Goal: Communication & Community: Answer question/provide support

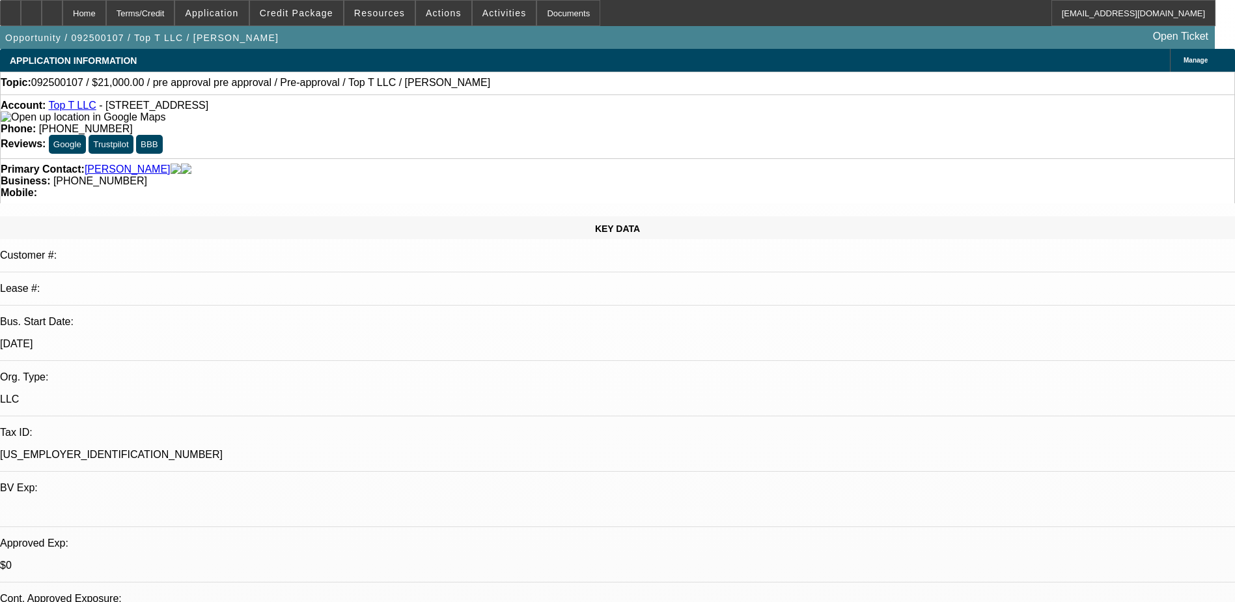
select select "0"
select select "0.1"
select select "0"
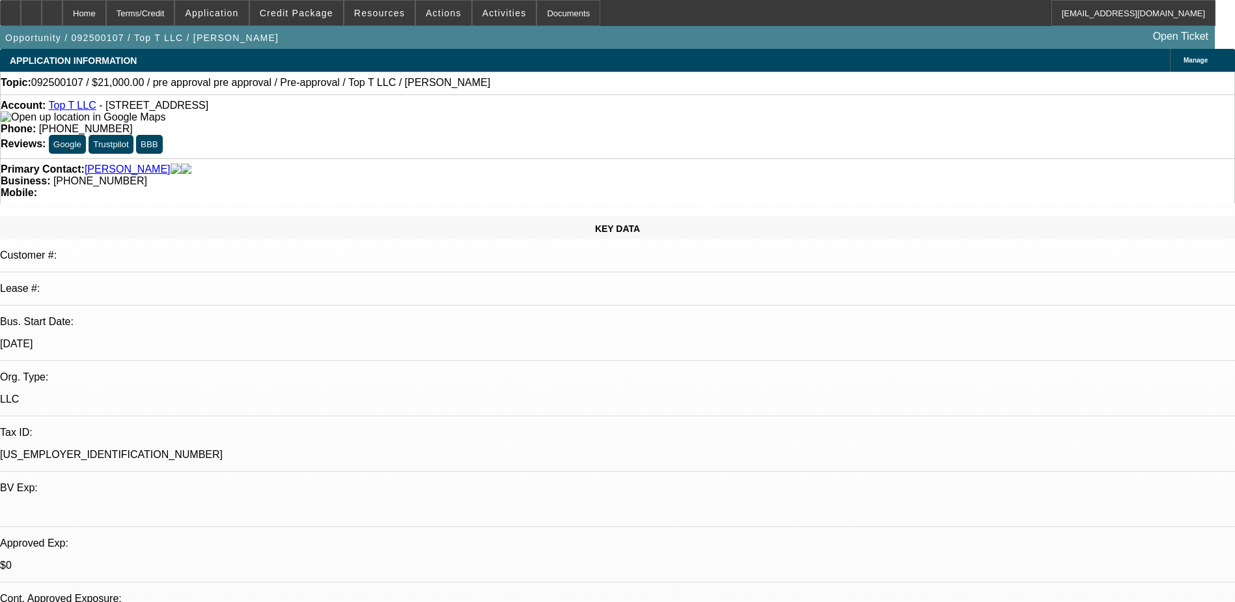
select select "0.1"
select select "0"
select select "0.1"
select select "0"
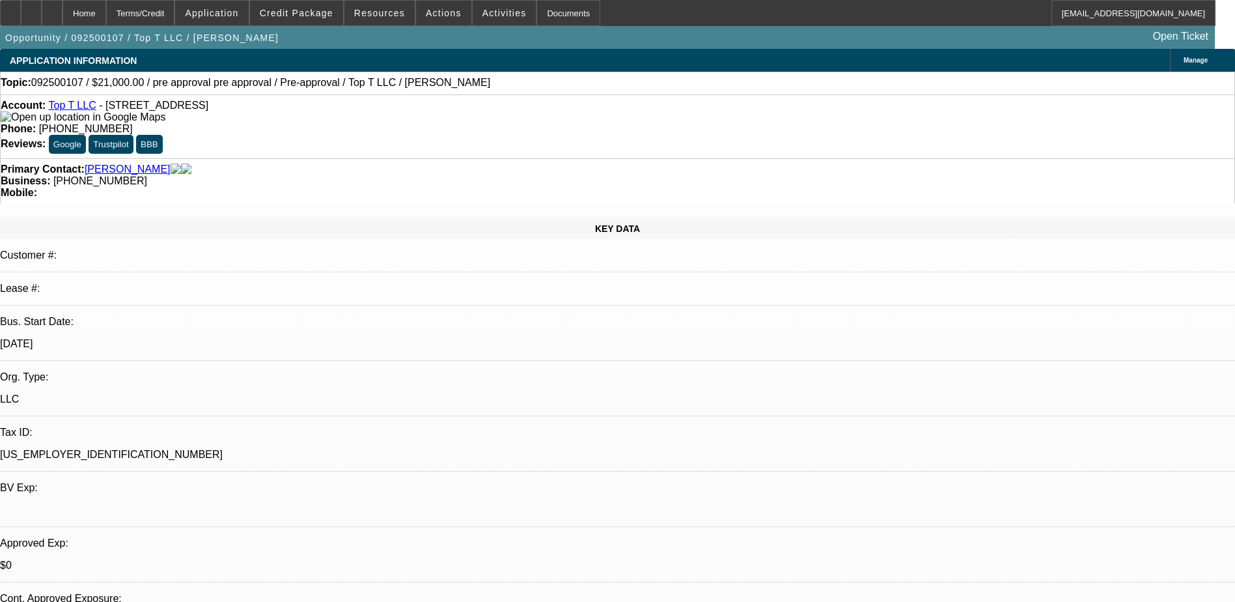
select select "0"
select select "0.1"
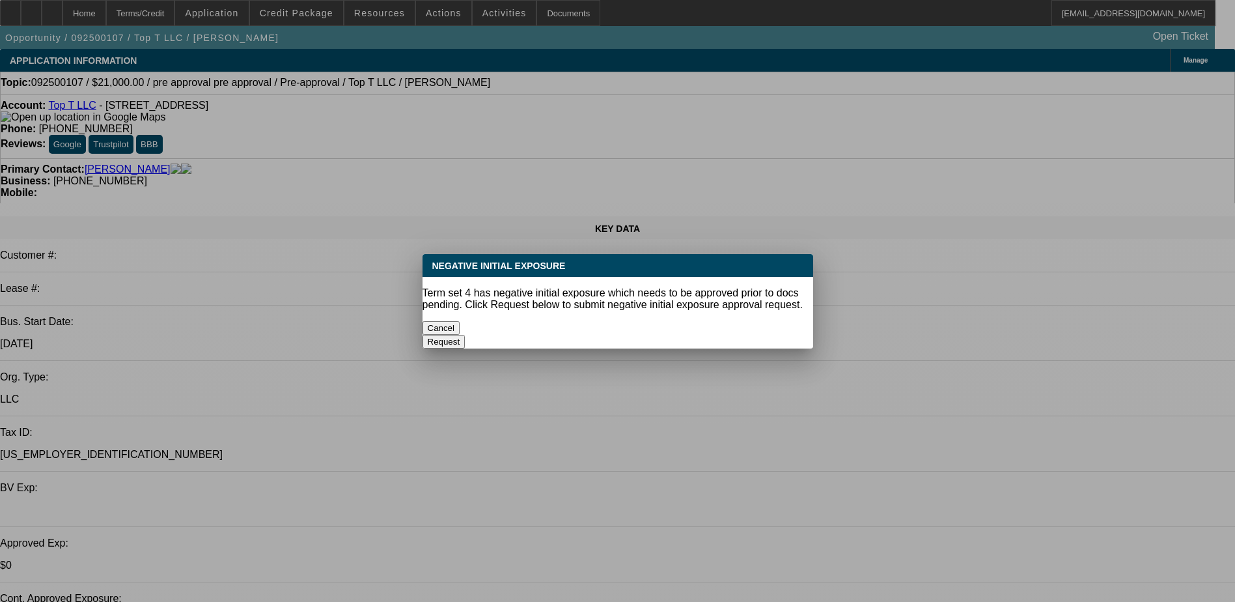
select select "1"
select select "4"
select select "1"
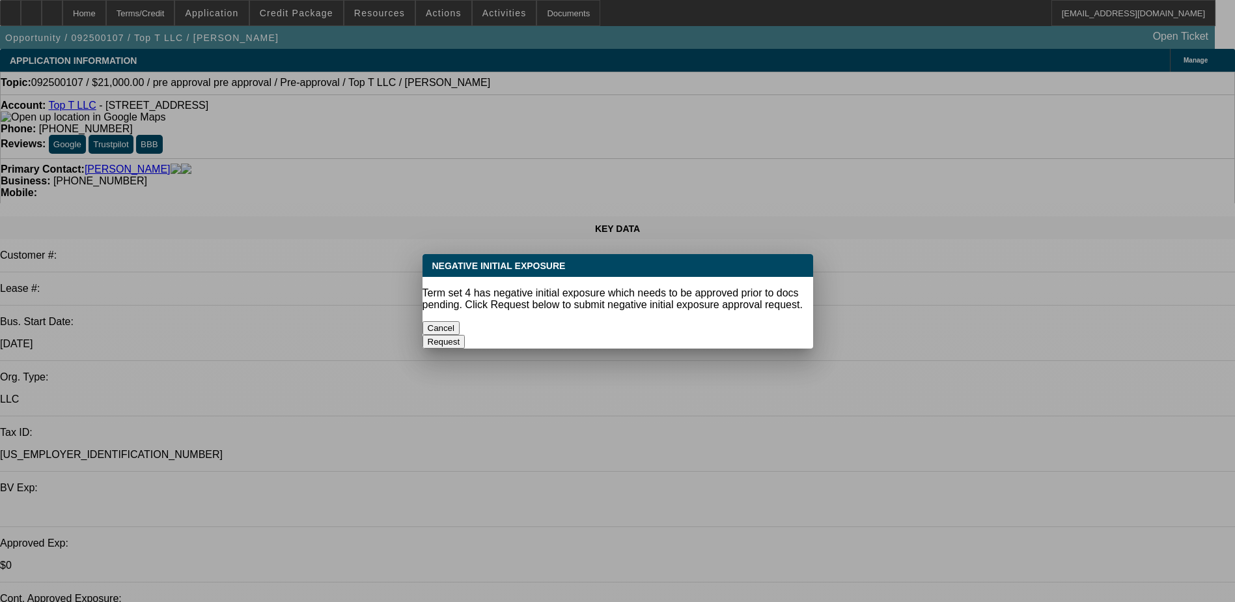
select select "4"
select select "1"
select select "4"
select select "1"
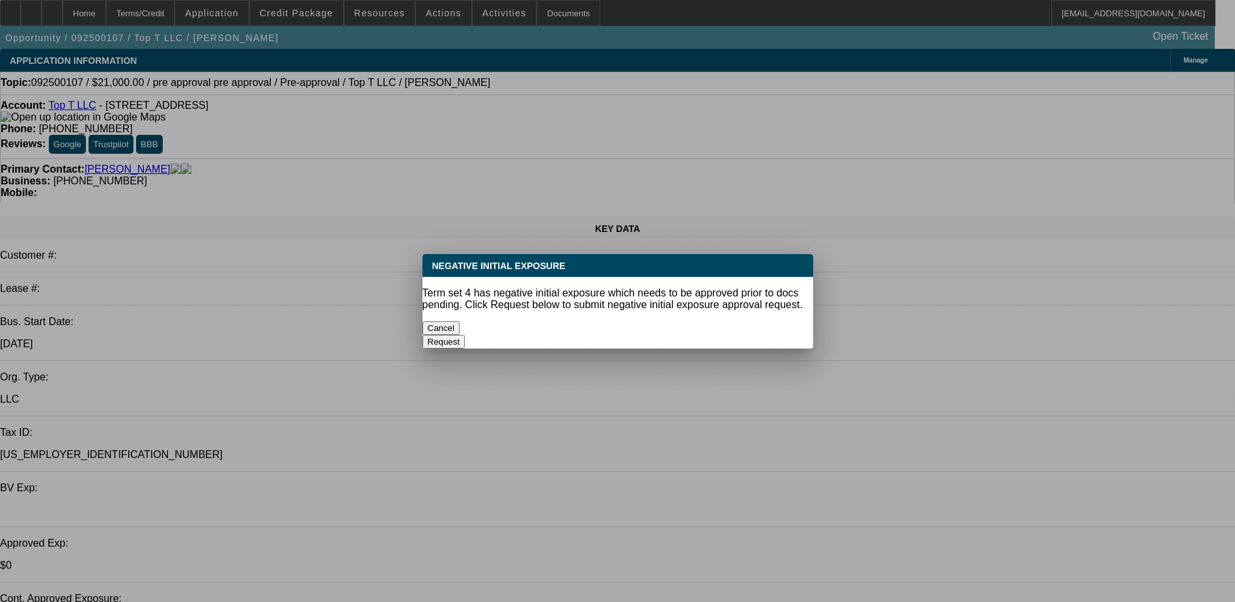
select select "1"
select select "4"
click at [460, 321] on button "Cancel" at bounding box center [442, 328] width 38 height 14
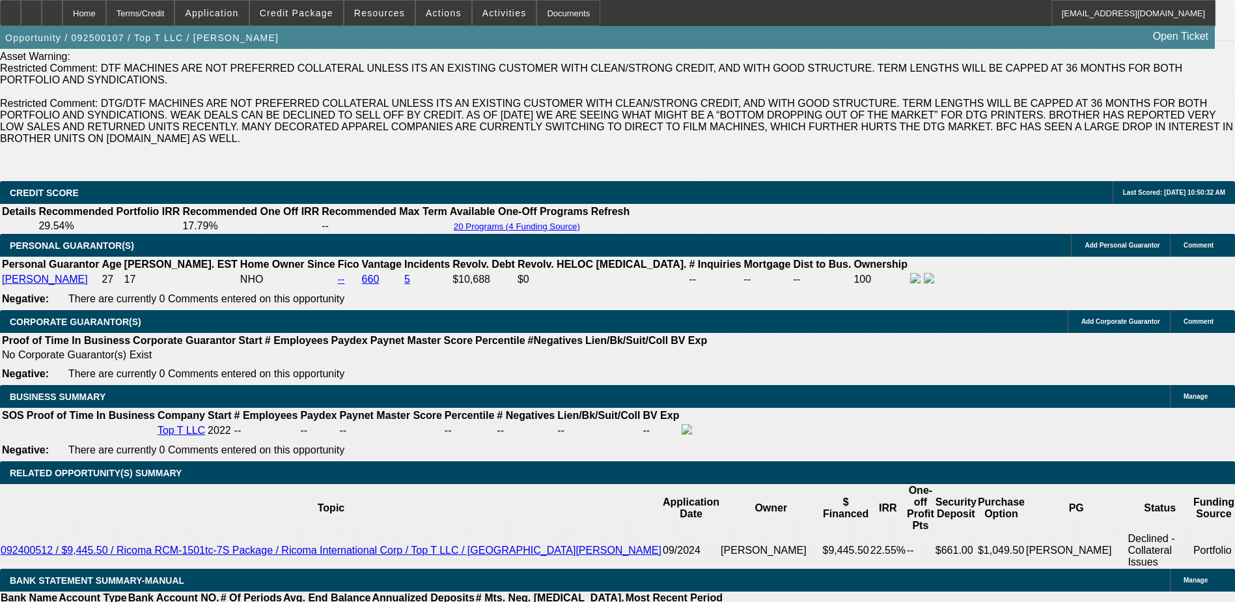
scroll to position [1888, 0]
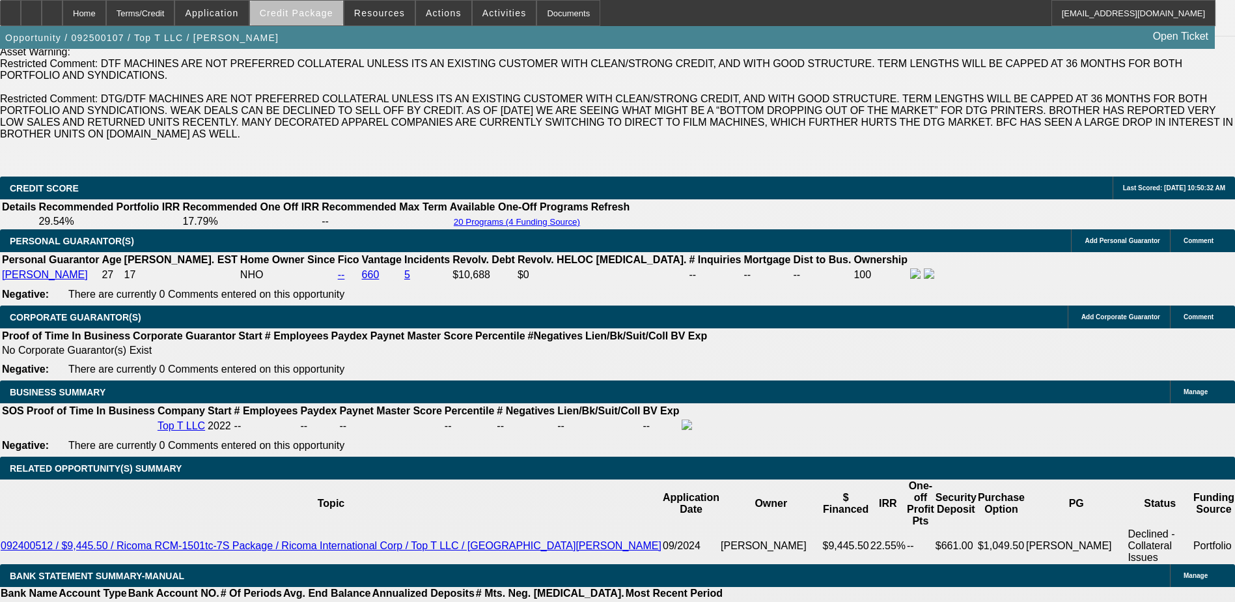
click at [326, 14] on span "Credit Package" at bounding box center [297, 13] width 74 height 10
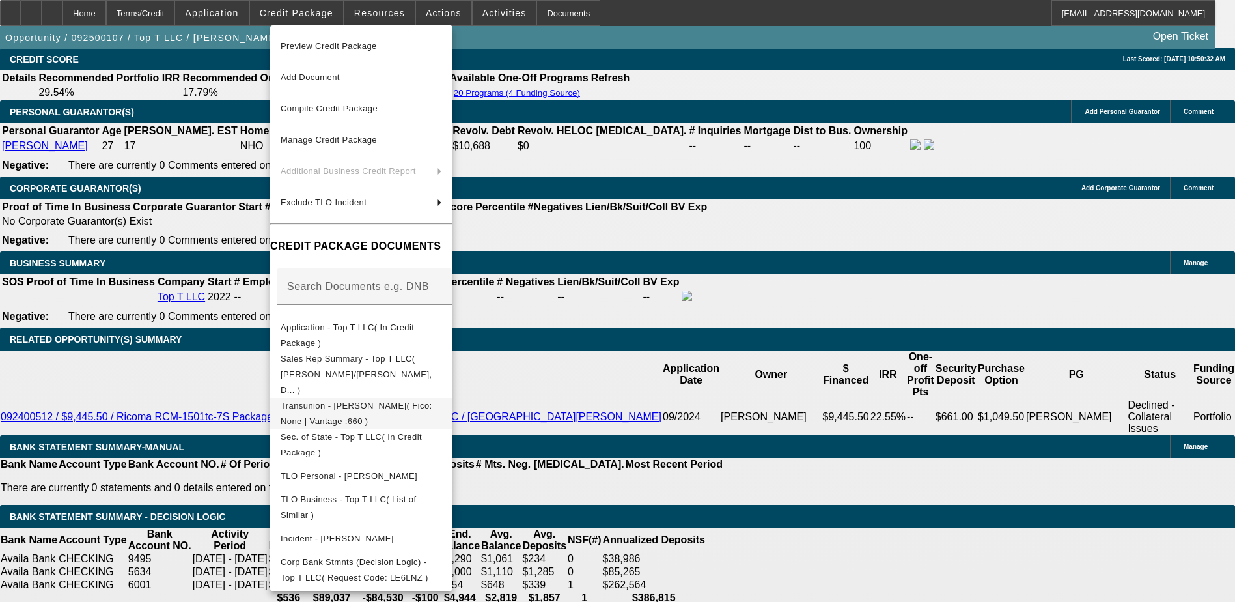
scroll to position [2018, 0]
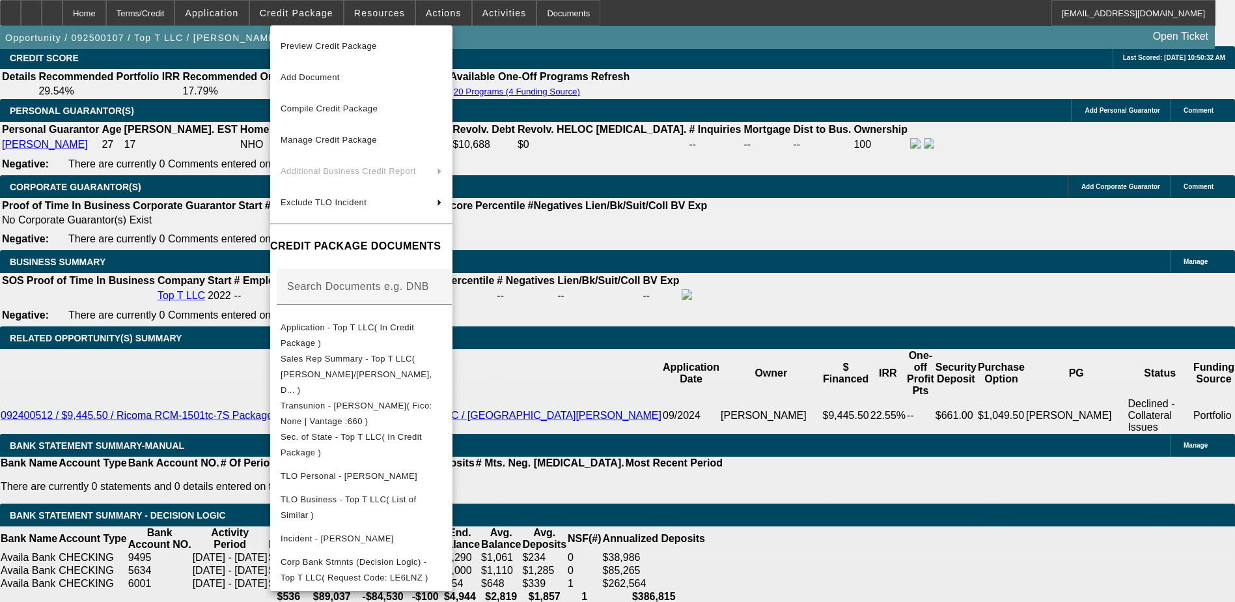
click at [163, 144] on div at bounding box center [617, 301] width 1235 height 602
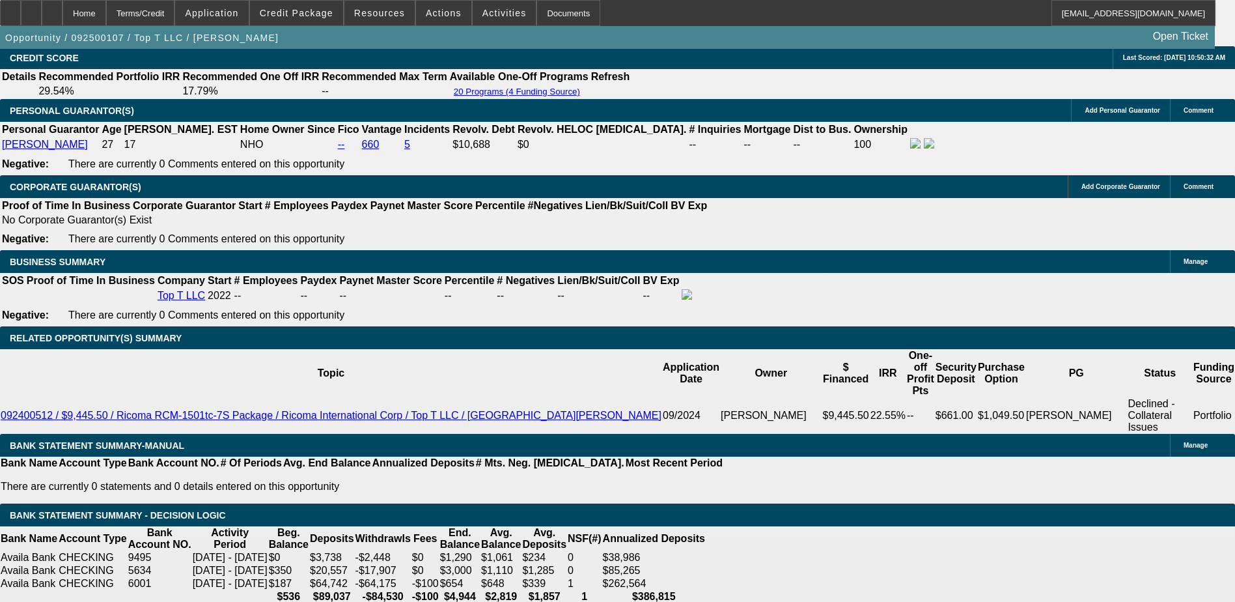
scroll to position [1823, 0]
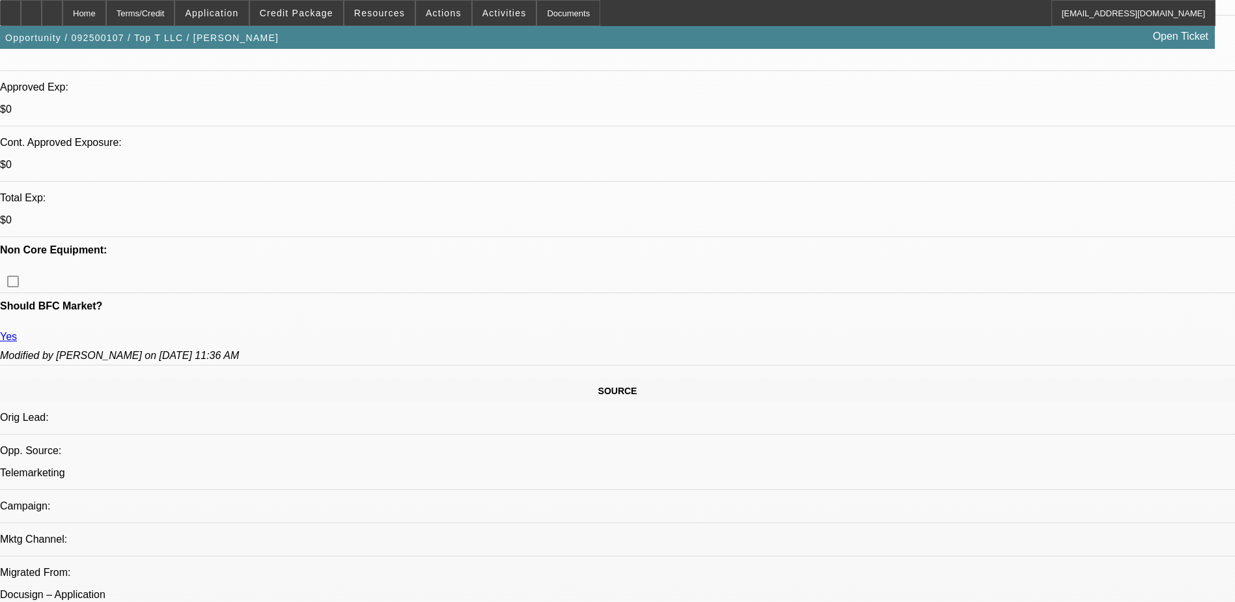
scroll to position [391, 0]
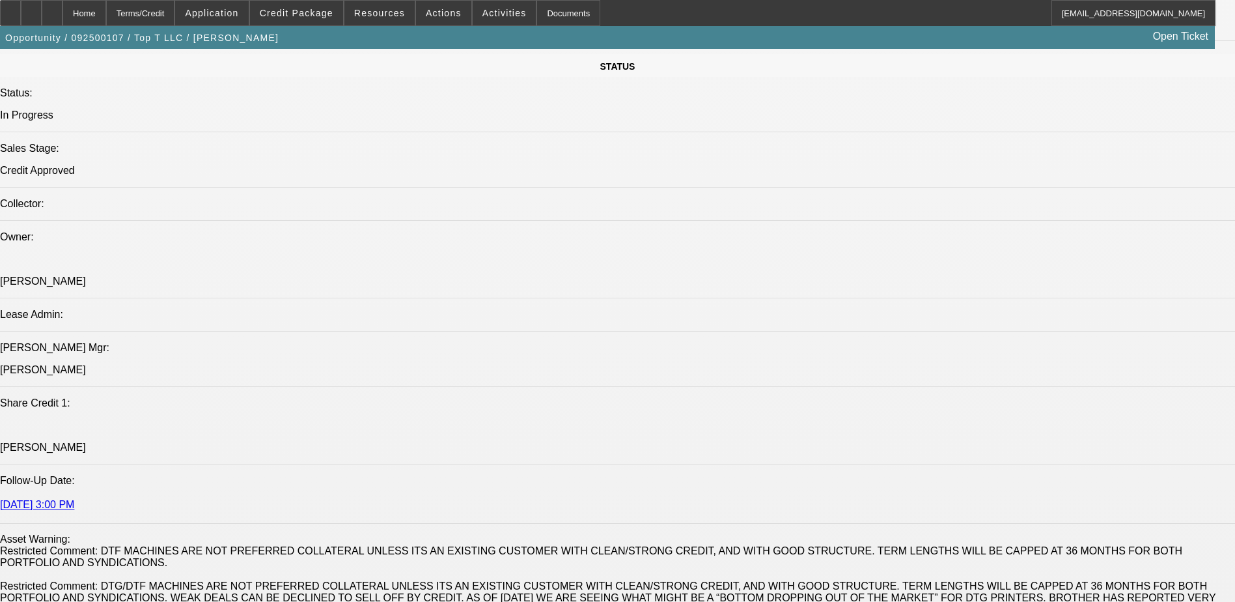
scroll to position [1432, 0]
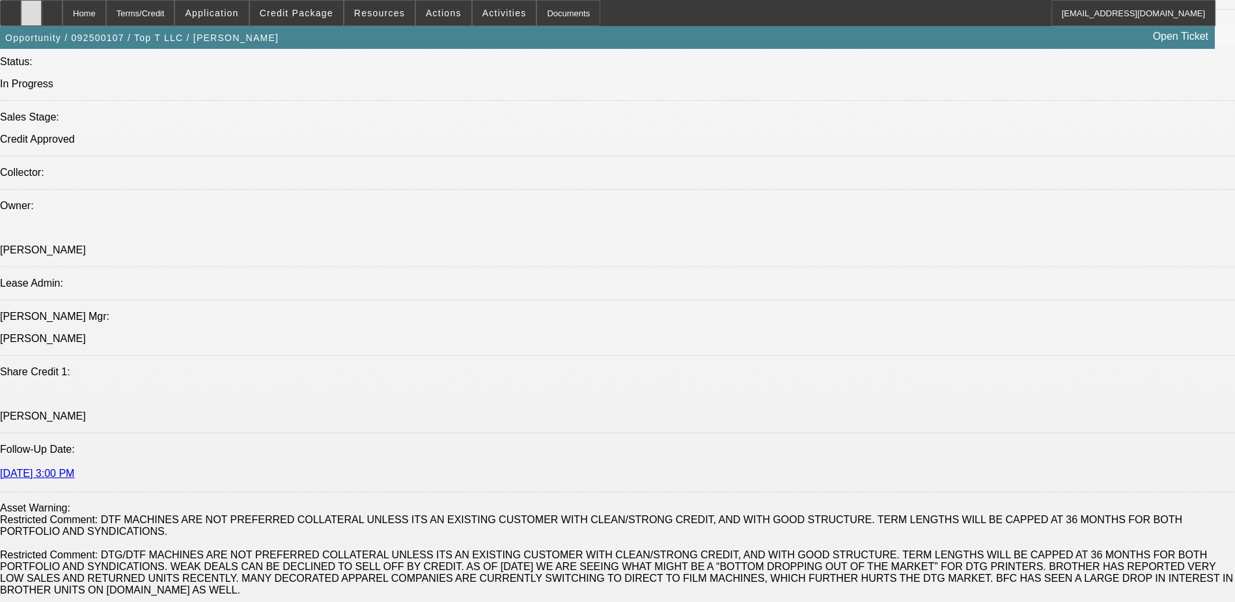
click at [42, 7] on div at bounding box center [31, 13] width 21 height 26
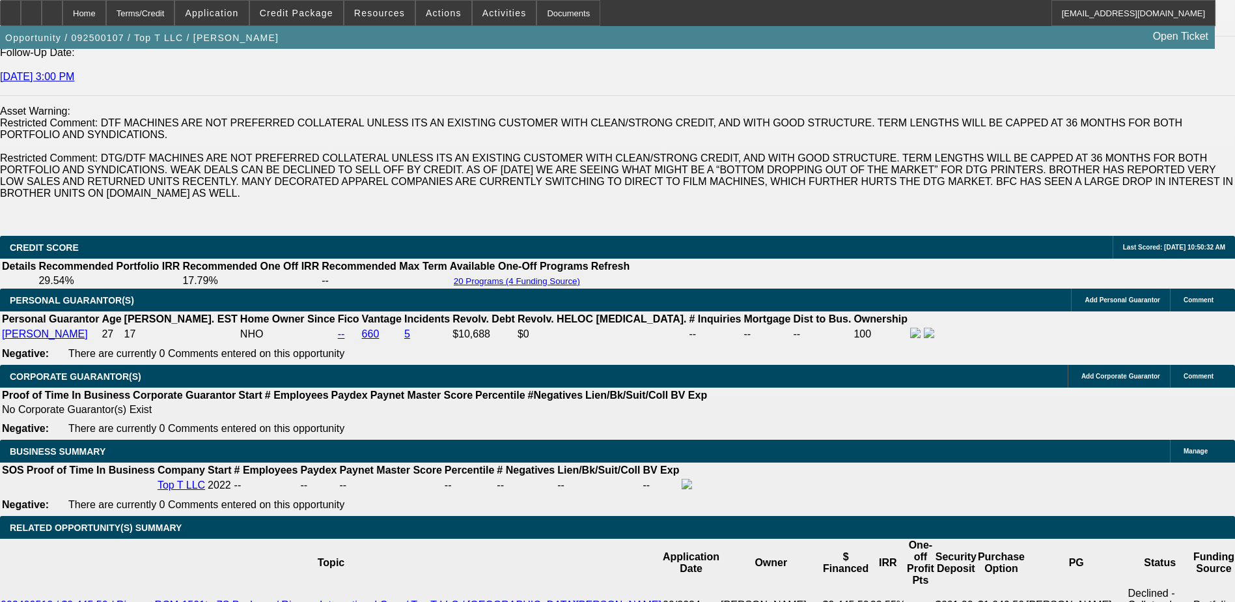
scroll to position [1823, 0]
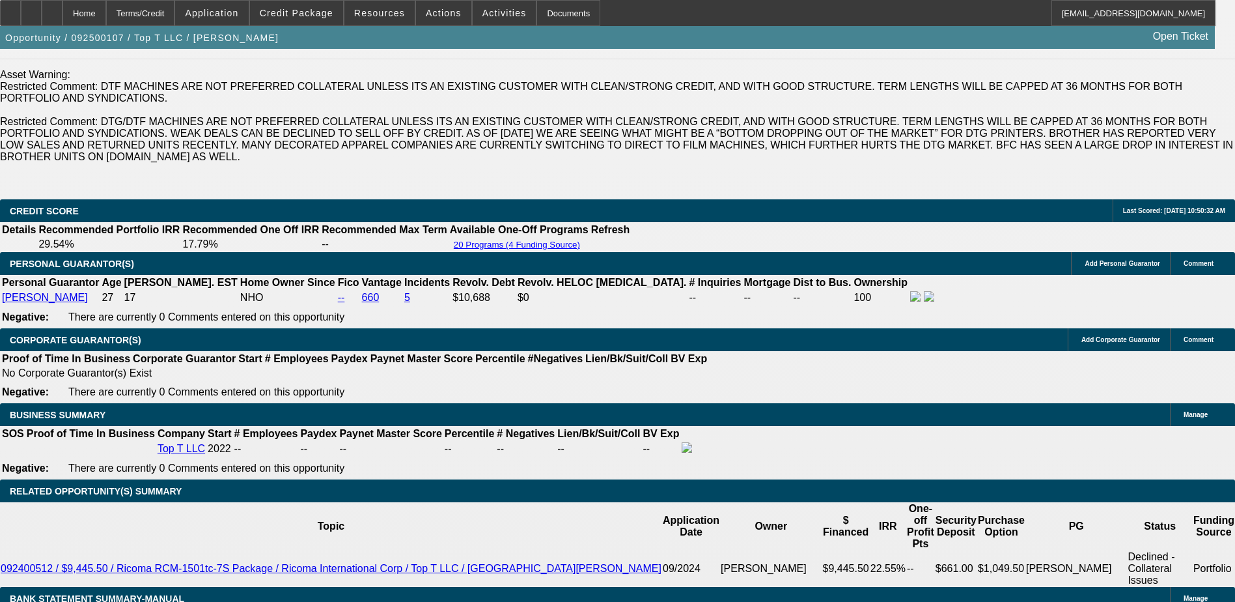
scroll to position [1888, 0]
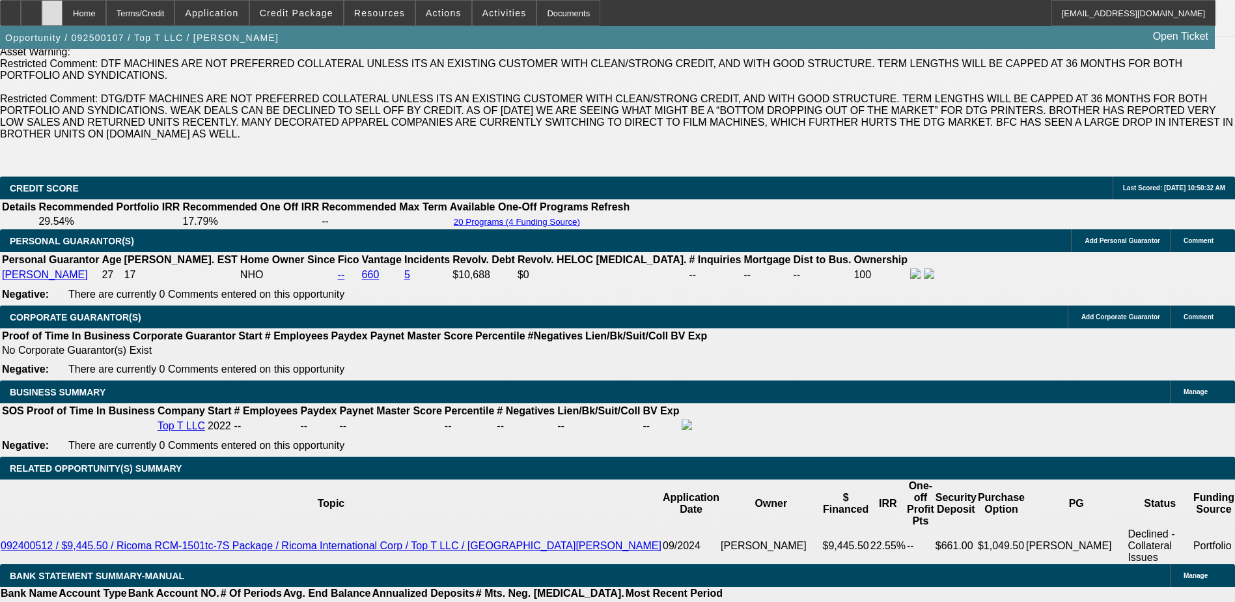
click at [52, 8] on icon at bounding box center [52, 8] width 0 height 0
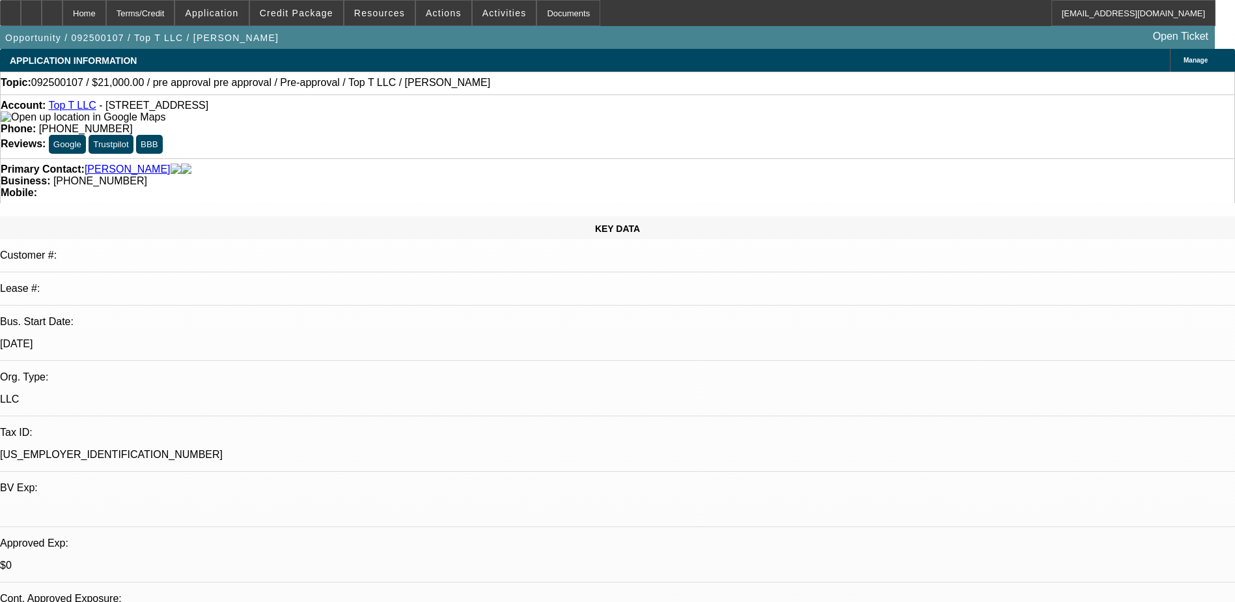
select select "0"
select select "0.1"
select select "0"
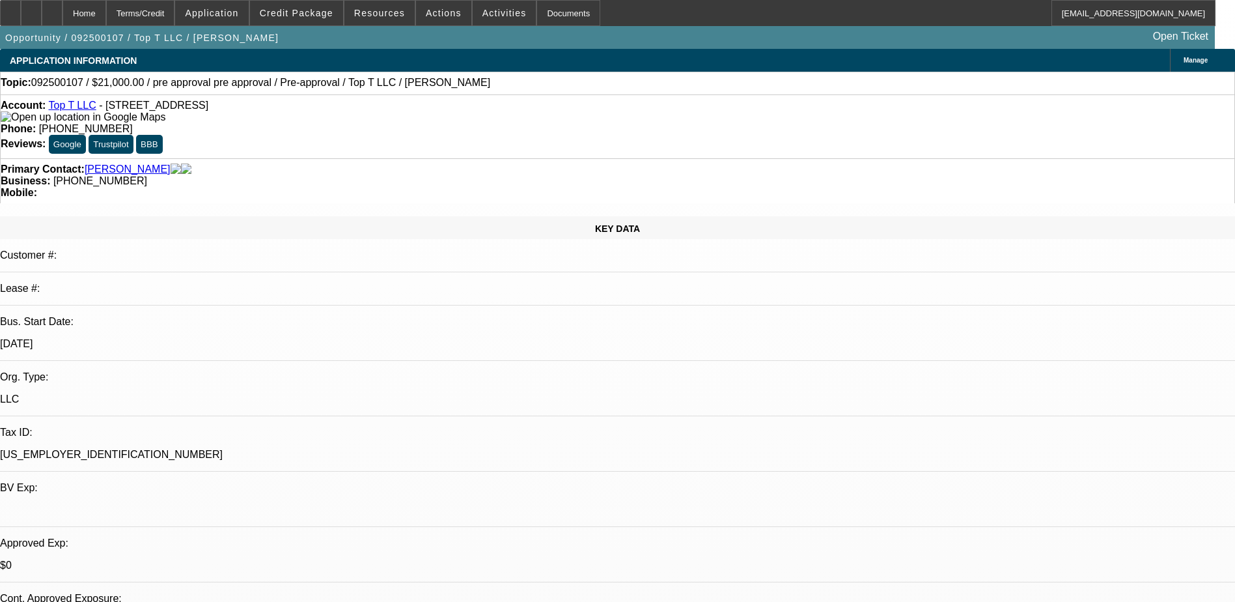
select select "0.1"
select select "0"
select select "0.1"
select select "0"
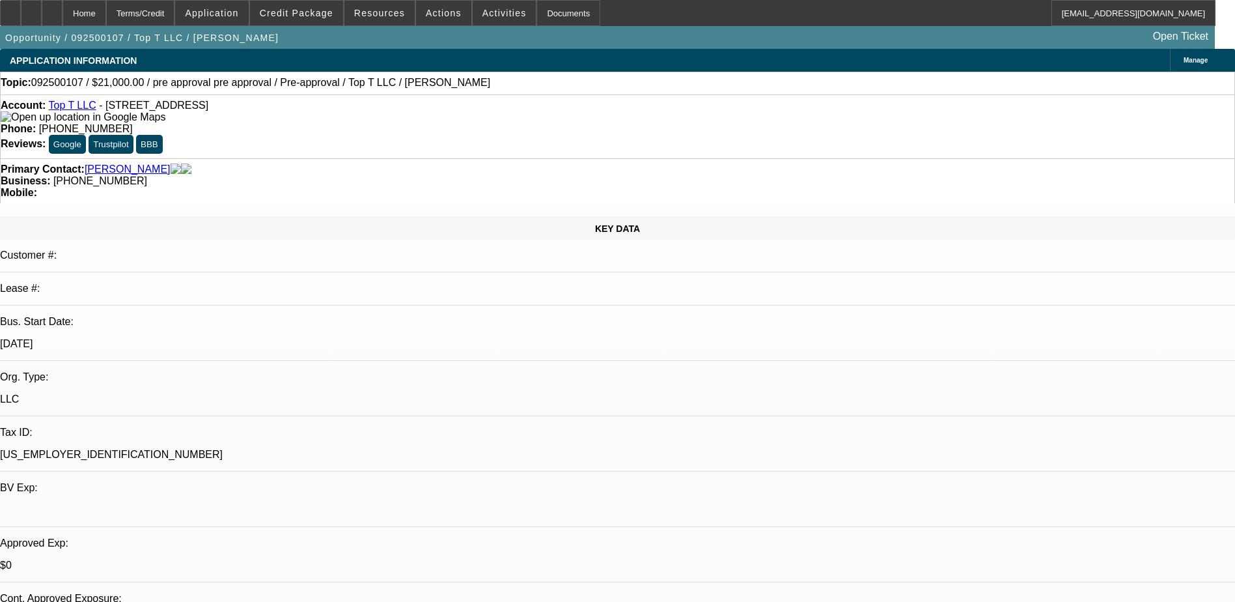
select select "0"
select select "0.1"
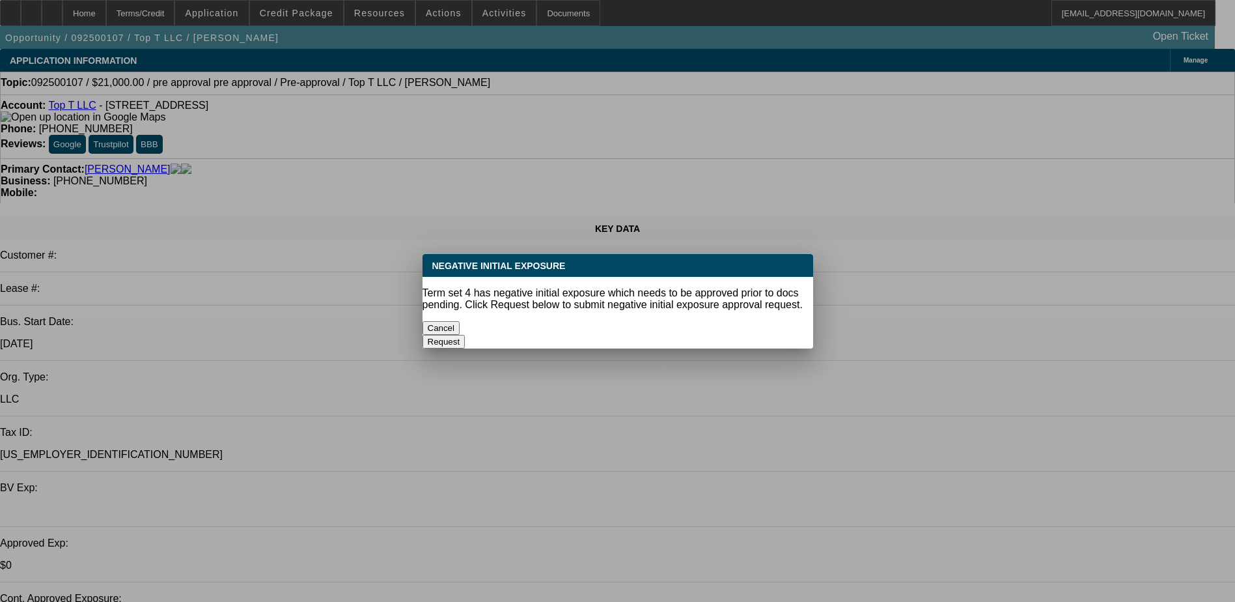
select select "1"
select select "4"
select select "1"
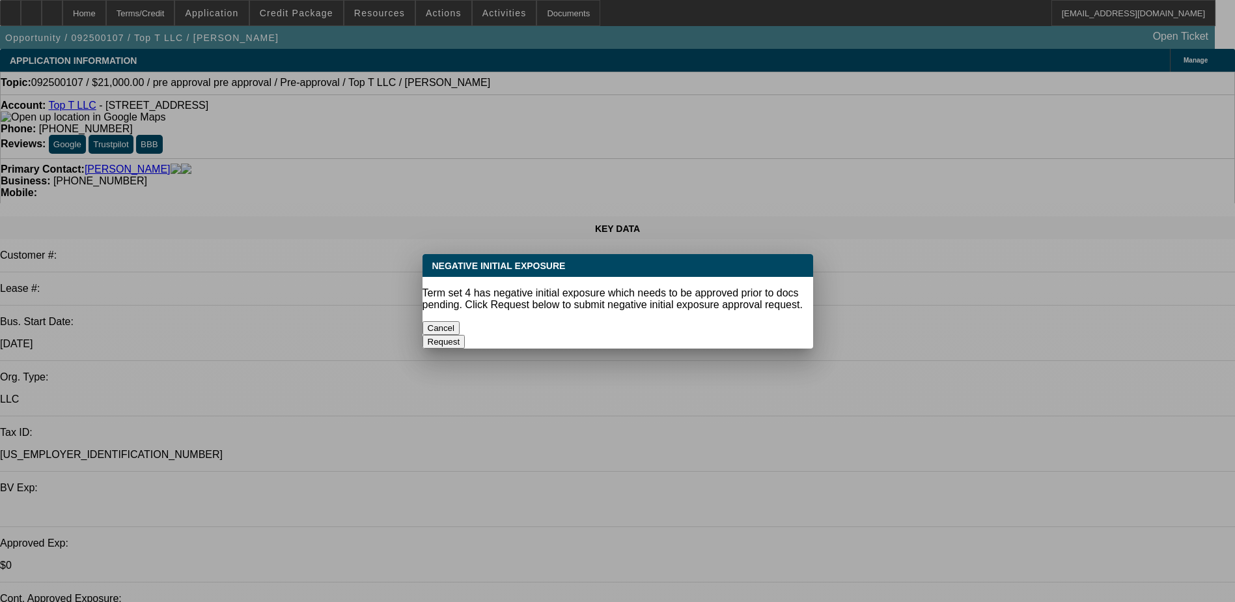
select select "4"
select select "1"
select select "4"
select select "1"
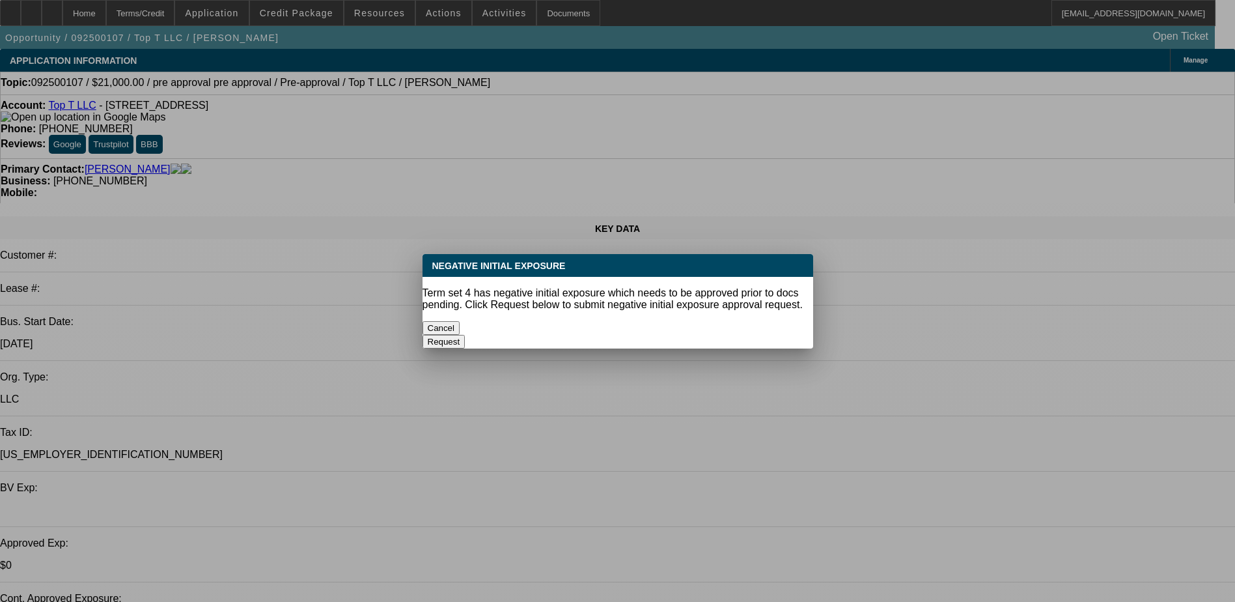
select select "1"
select select "4"
click at [460, 321] on button "Cancel" at bounding box center [442, 328] width 38 height 14
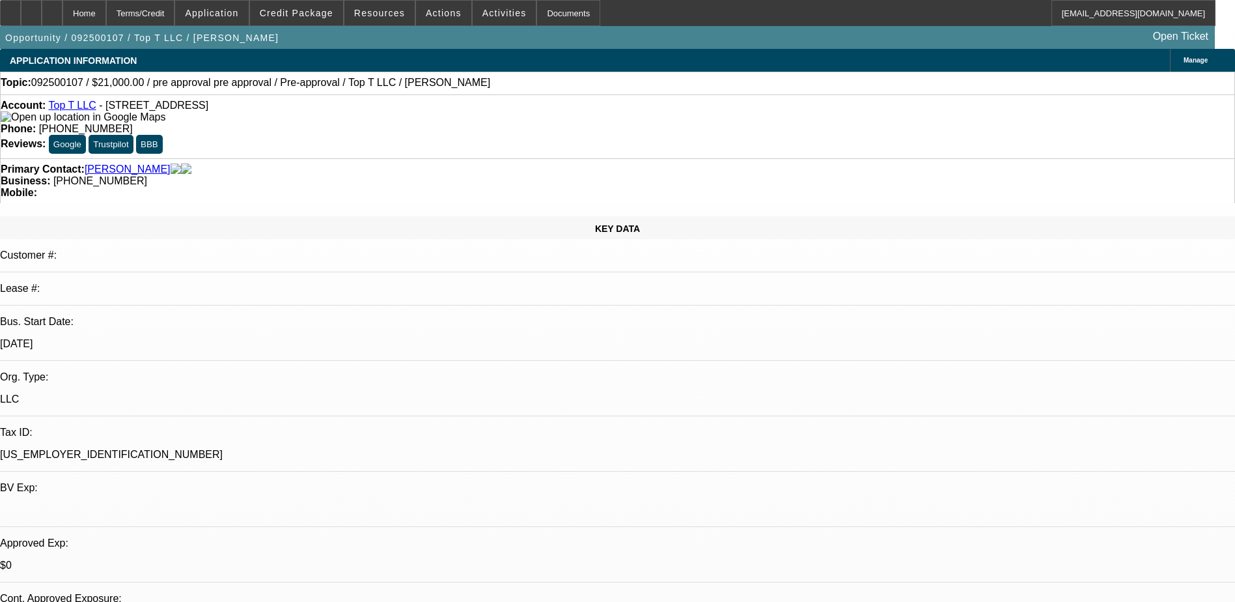
radio input "true"
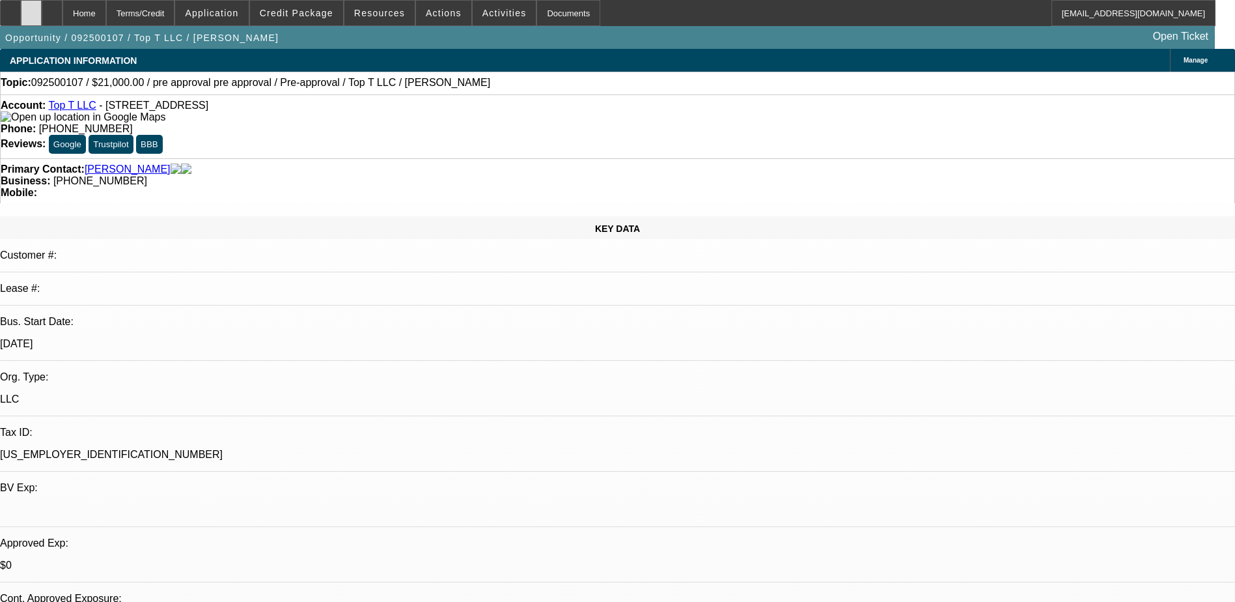
click at [42, 12] on div at bounding box center [31, 13] width 21 height 26
type textarea "10/7) BAI machine equipment invoices uploaded - 1 unit and 2 units. [PERSON_NAM…"
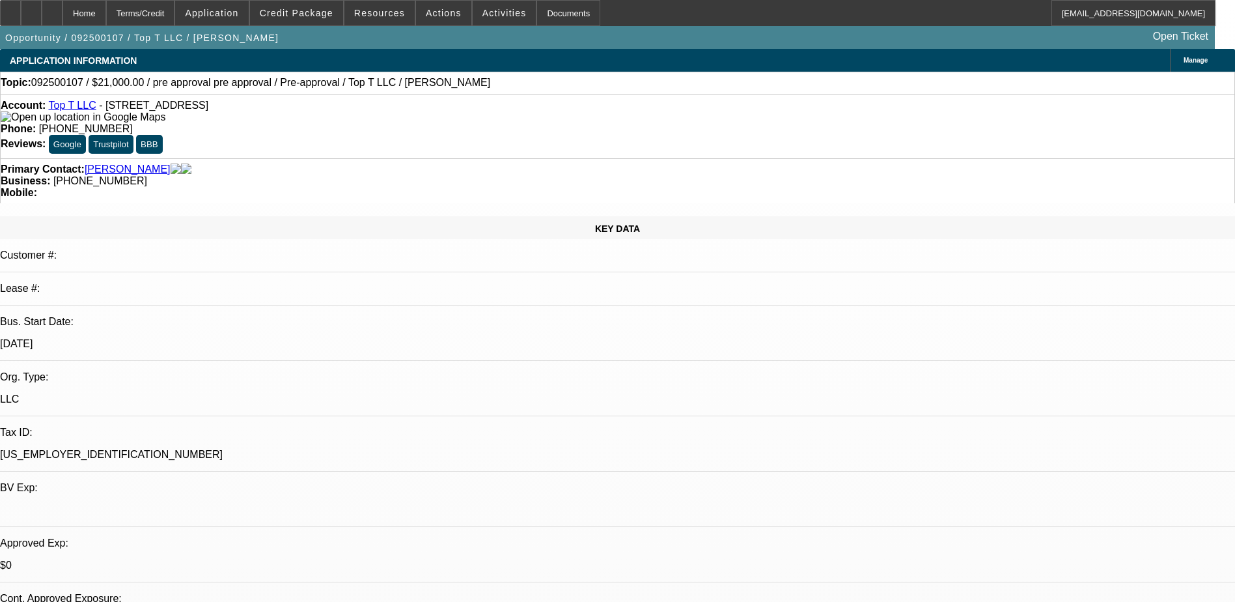
radio input "true"
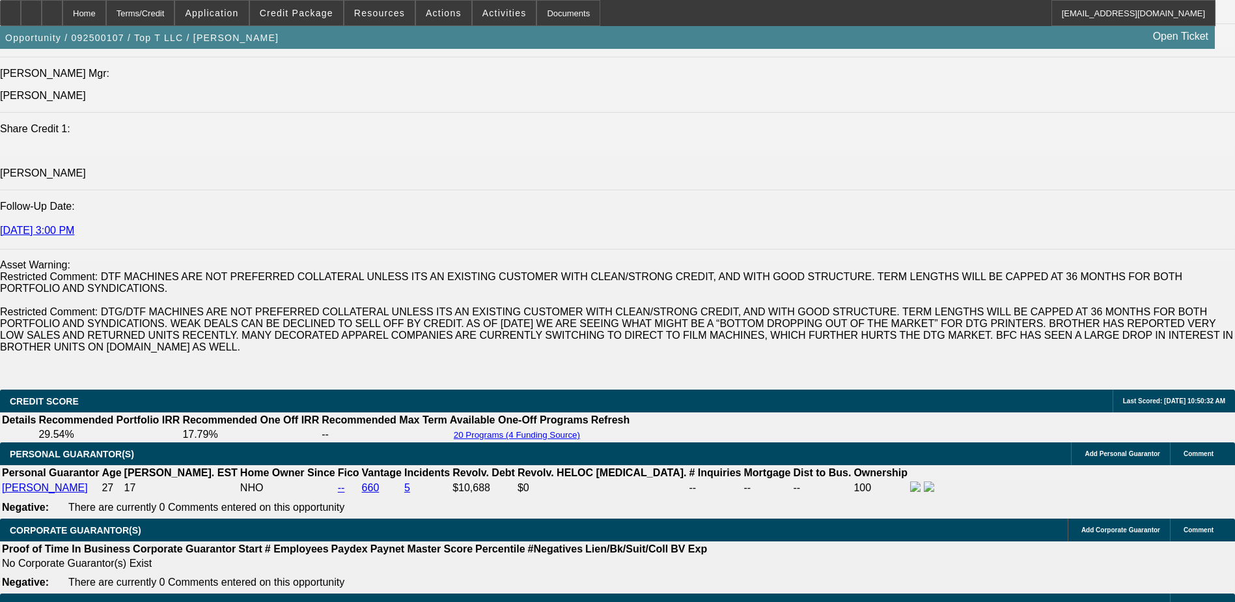
scroll to position [1758, 0]
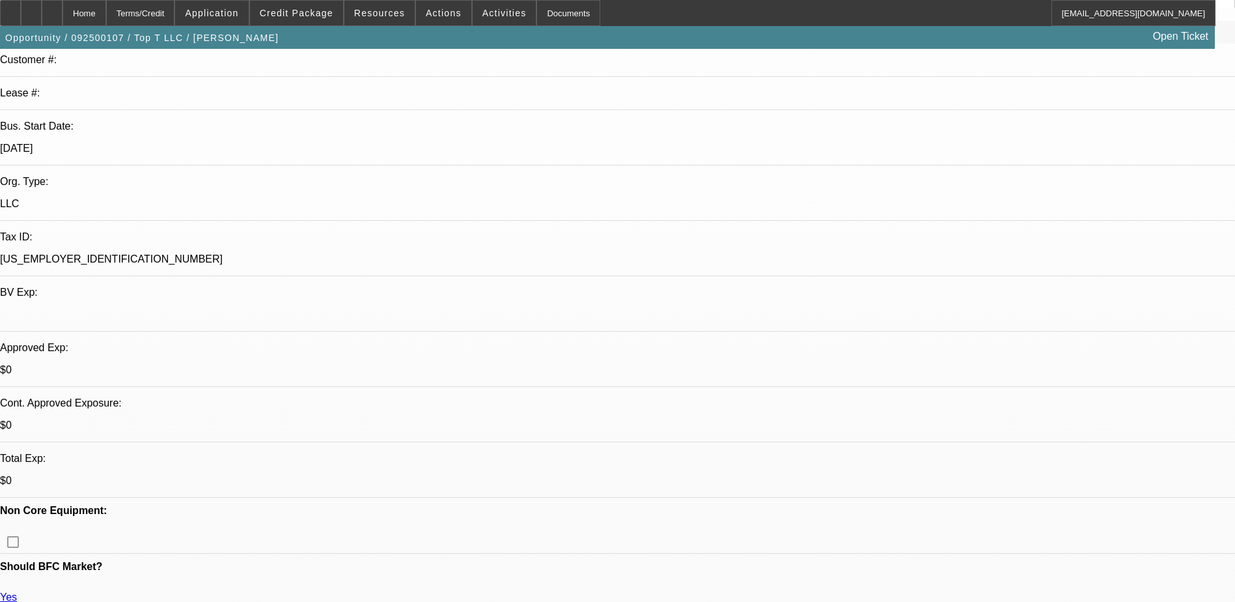
scroll to position [0, 0]
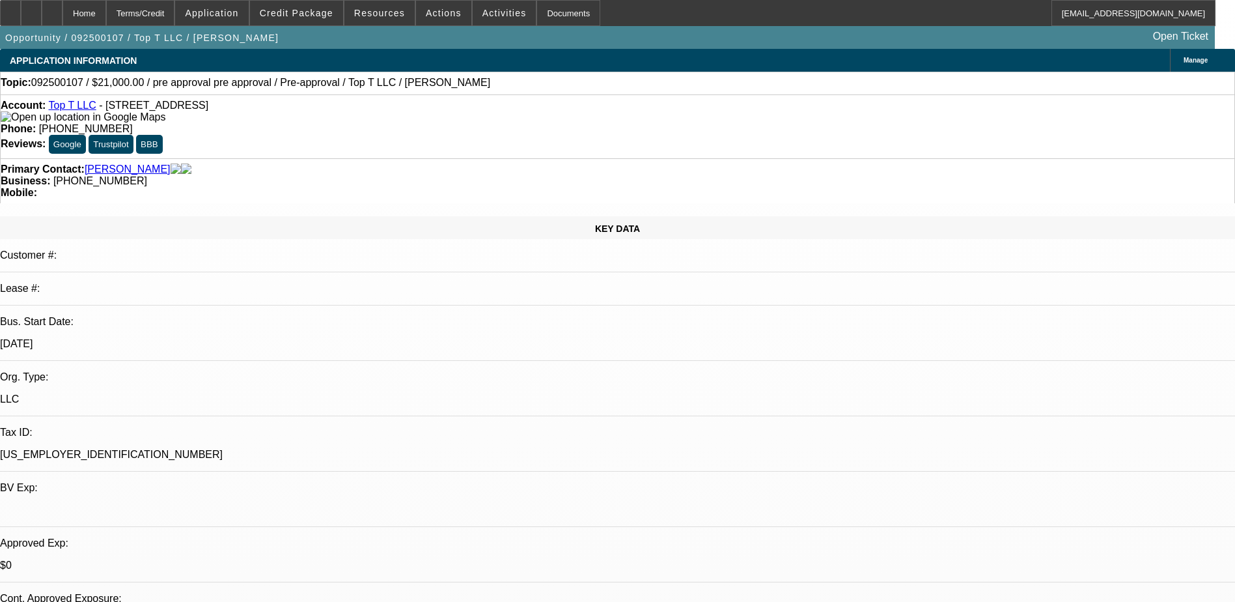
drag, startPoint x: 835, startPoint y: 423, endPoint x: 1210, endPoint y: 439, distance: 376.0
drag, startPoint x: 1210, startPoint y: 439, endPoint x: 1198, endPoint y: 422, distance: 21.5
copy div "10/7) BAI machine equipment invoices uploaded - 1 unit and 2 units. [PERSON_NAM…"
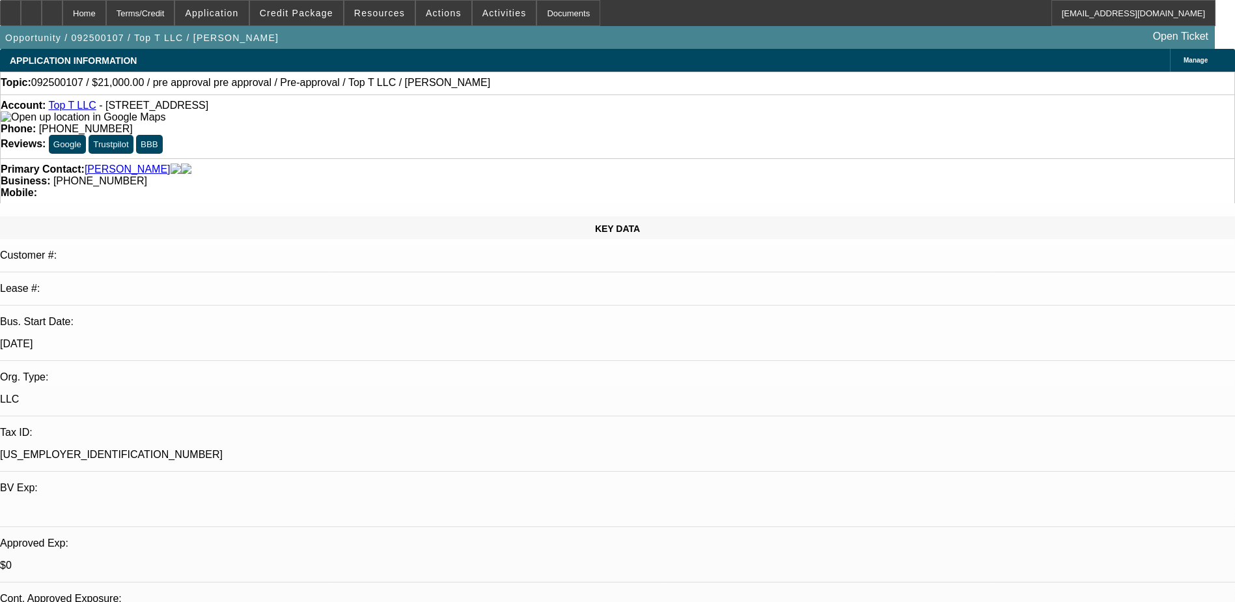
select select "0"
select select "0.1"
select select "0"
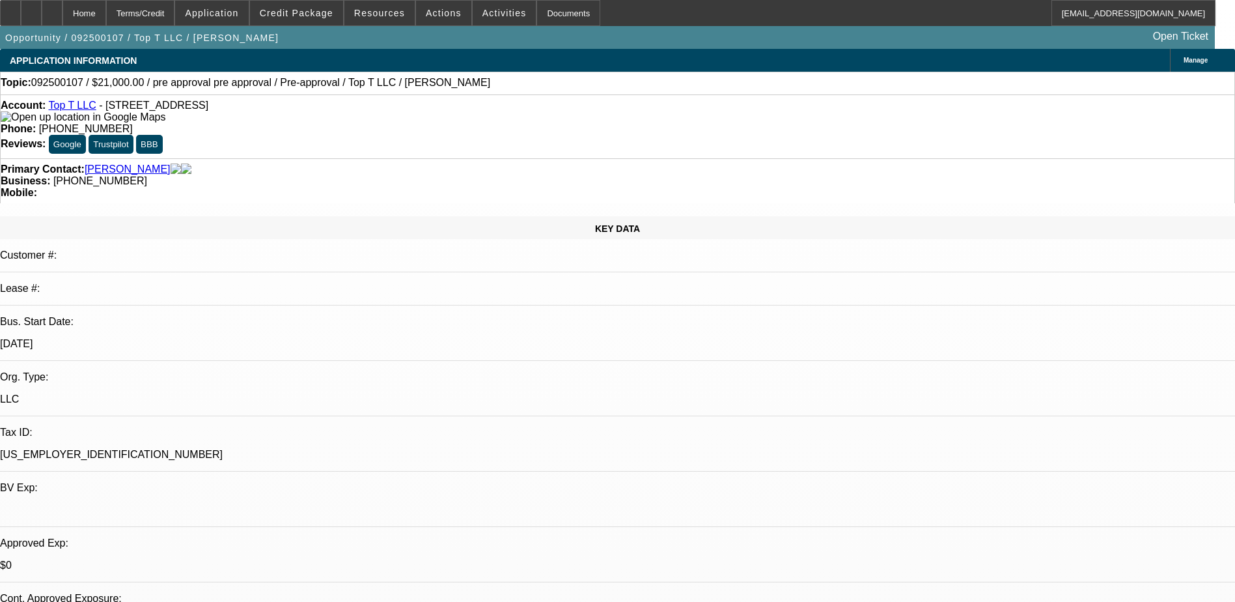
select select "0.1"
select select "0"
select select "0.1"
select select "0"
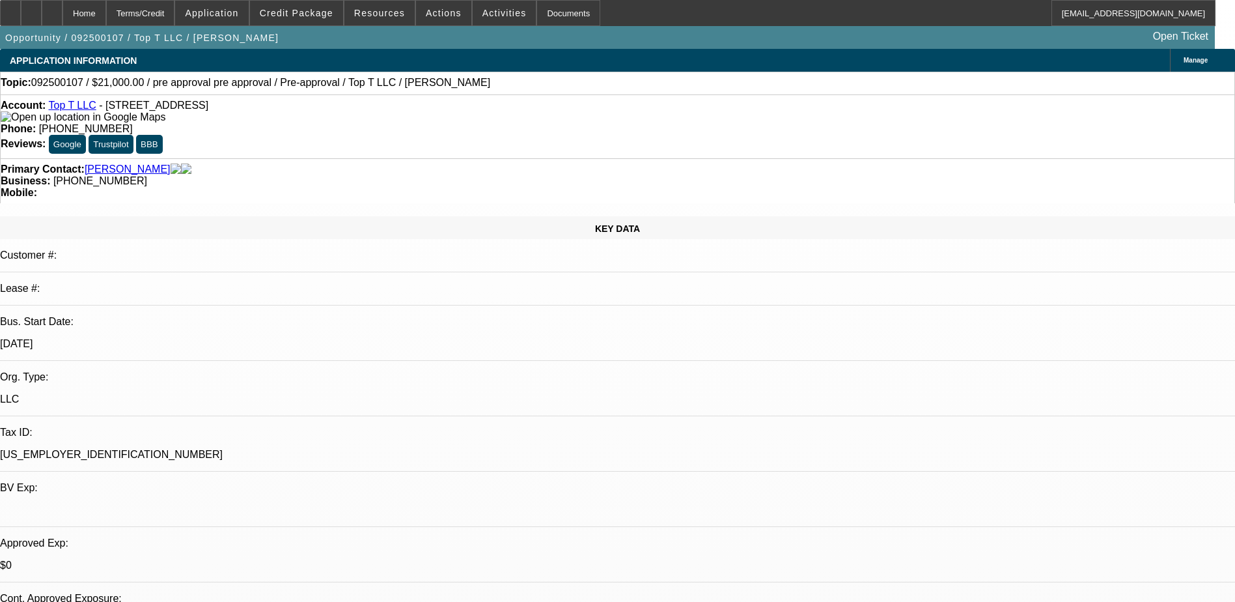
select select "0"
select select "0.1"
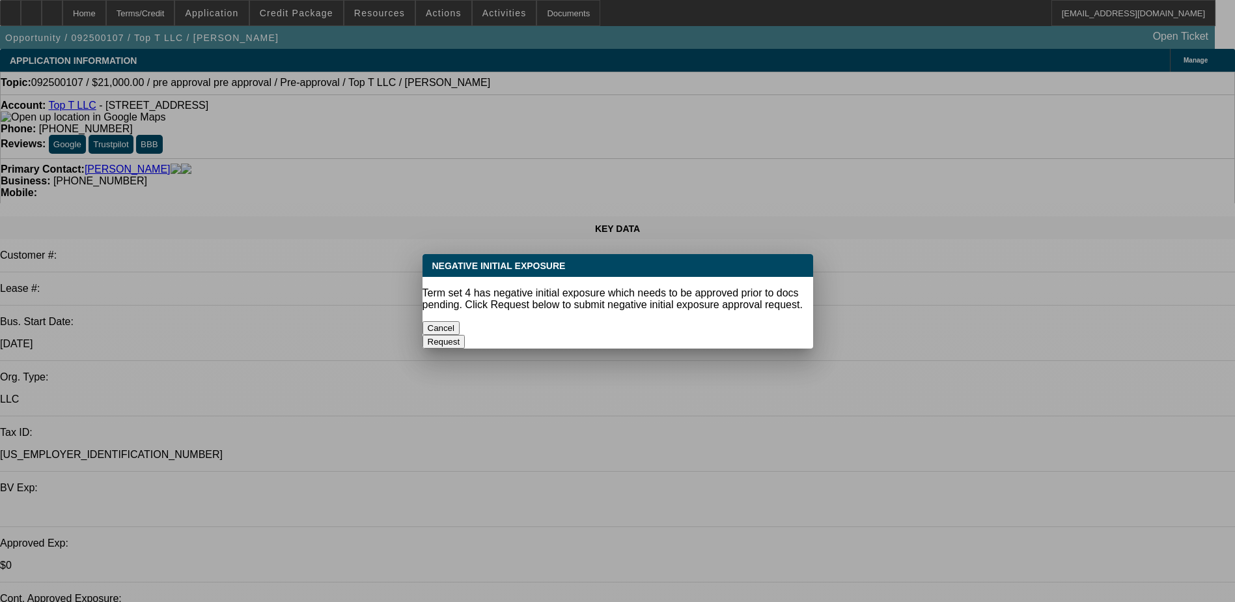
select select "1"
select select "4"
select select "1"
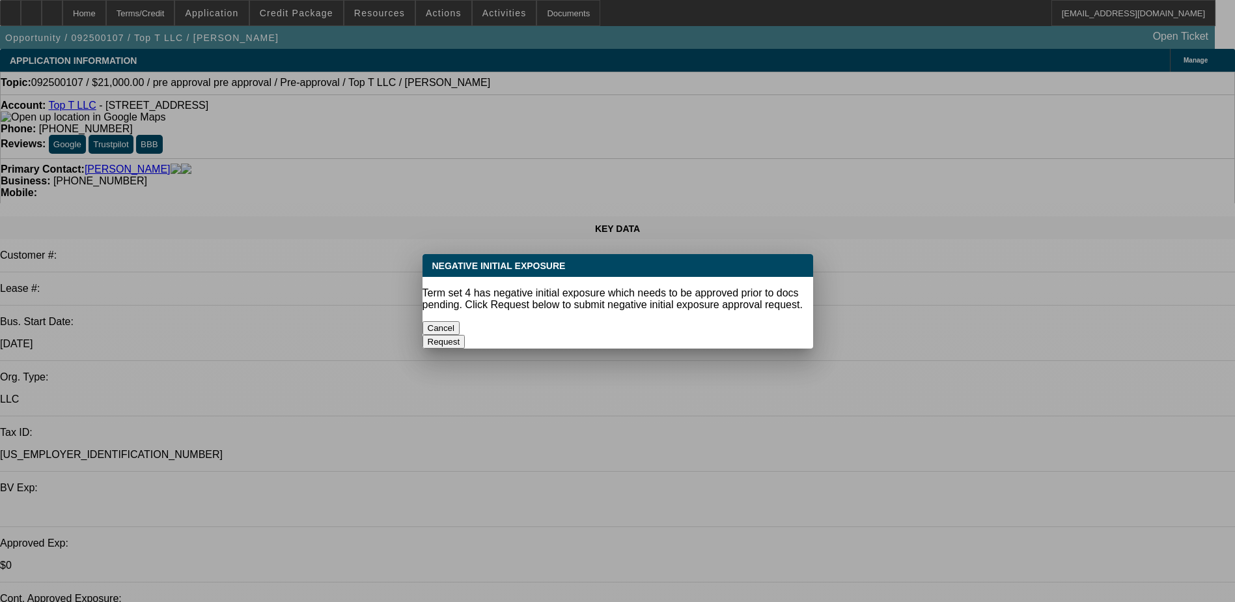
select select "4"
select select "1"
select select "4"
select select "1"
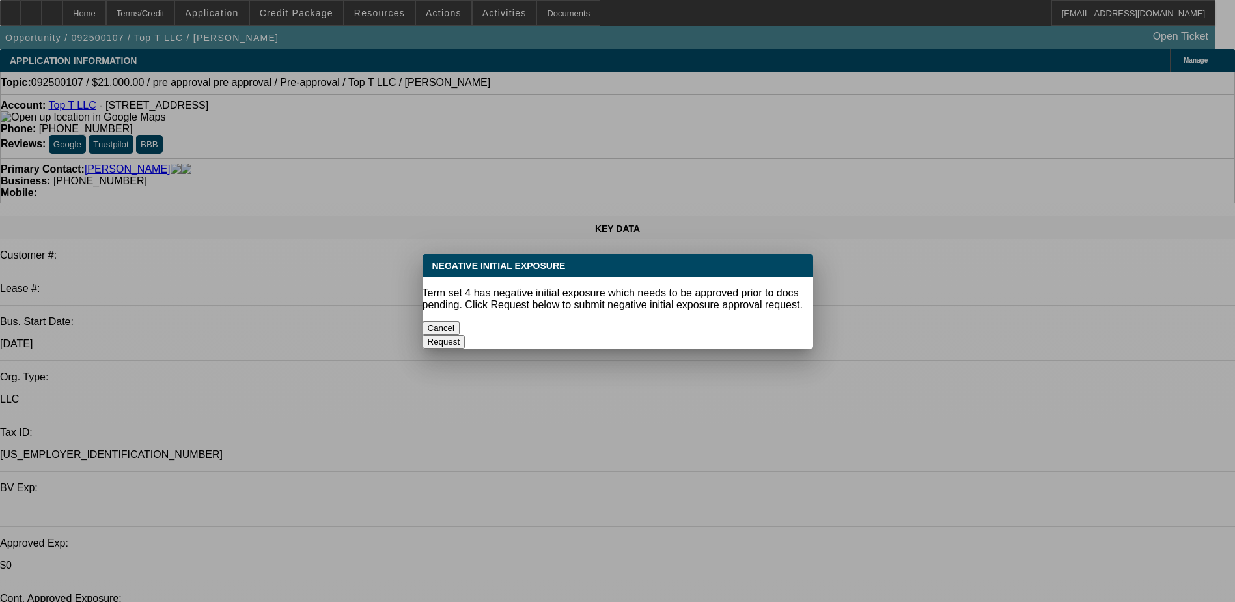
select select "1"
select select "4"
click at [460, 321] on button "Cancel" at bounding box center [442, 328] width 38 height 14
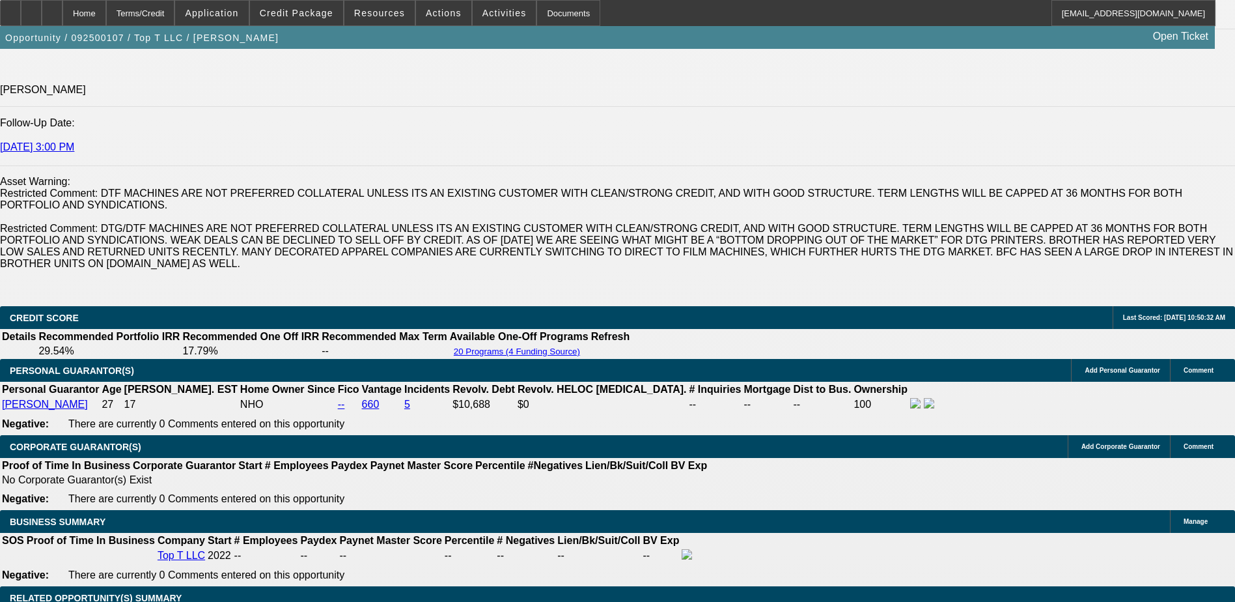
scroll to position [1758, 0]
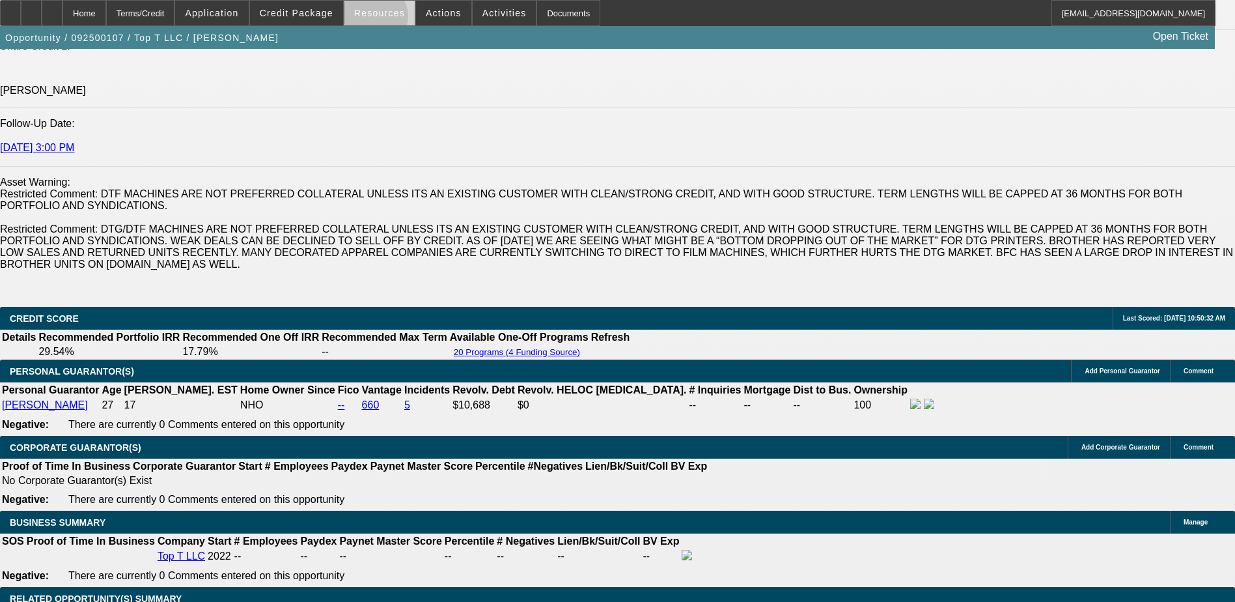
click at [379, 20] on span at bounding box center [379, 12] width 70 height 31
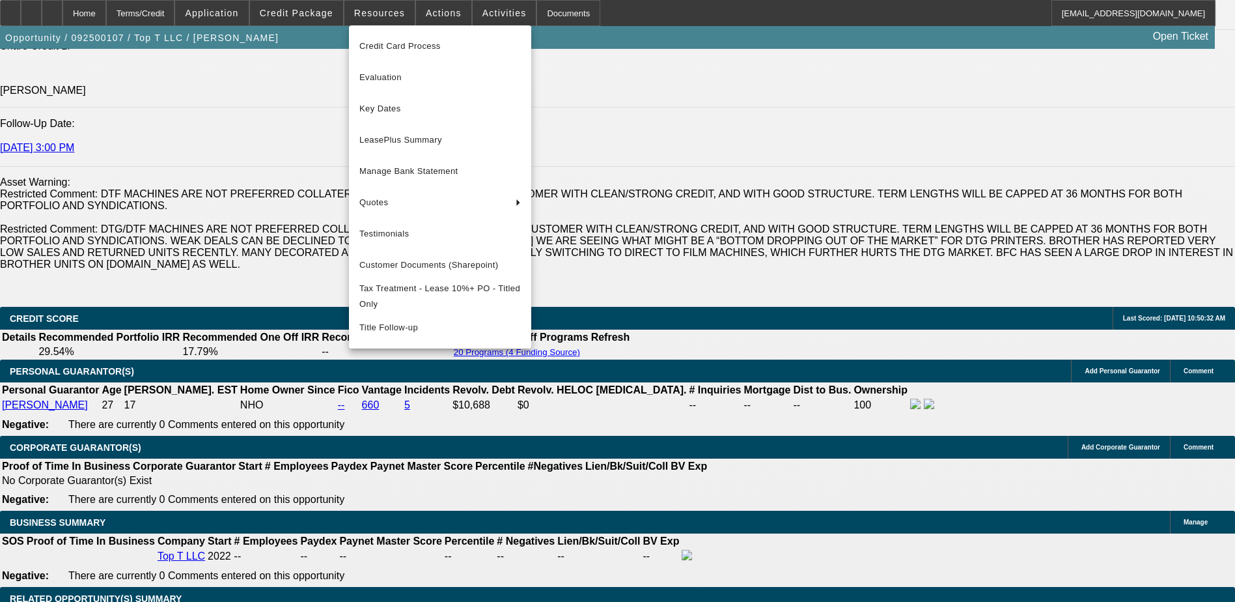
click at [307, 15] on div at bounding box center [617, 301] width 1235 height 602
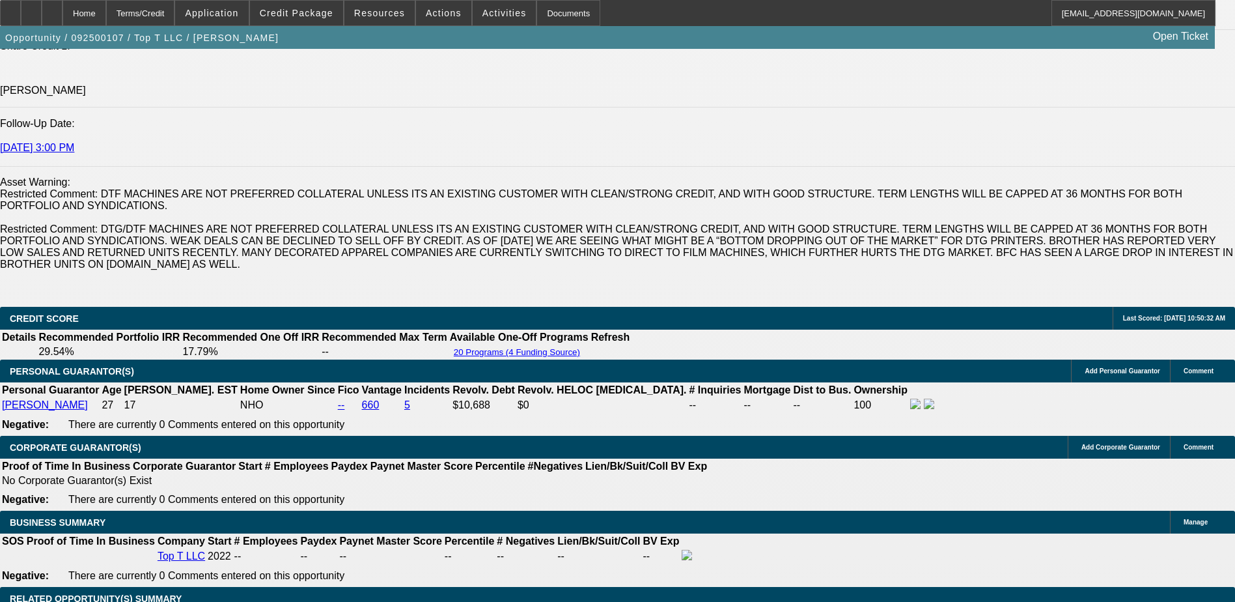
click at [307, 15] on span "Credit Package" at bounding box center [297, 13] width 74 height 10
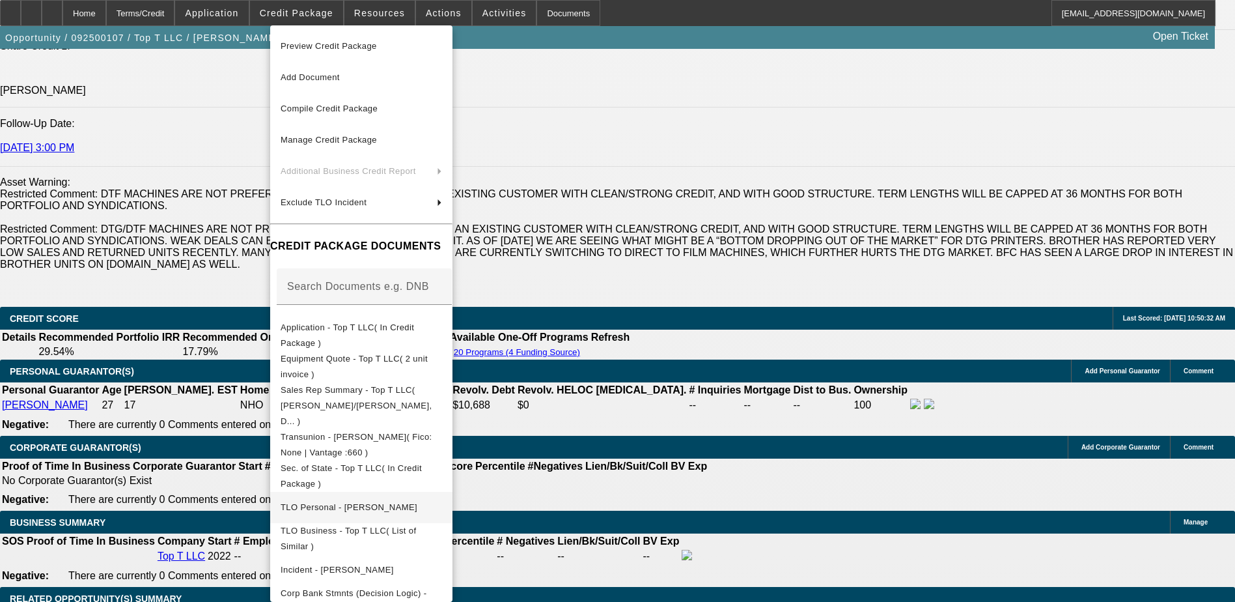
scroll to position [1823, 0]
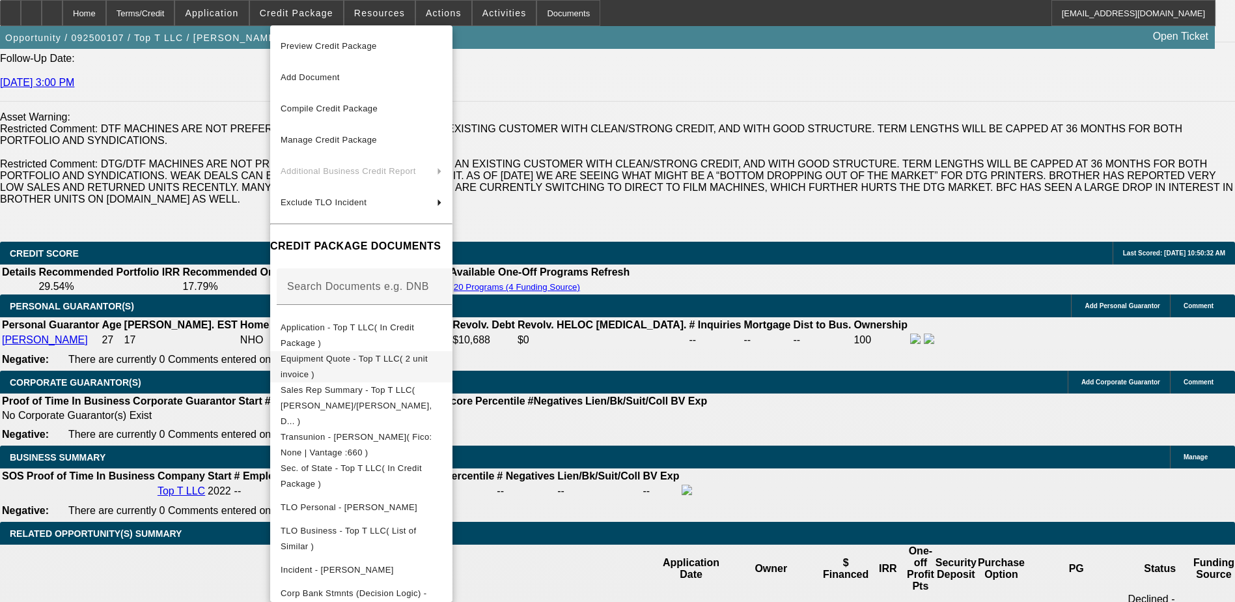
click at [373, 360] on span "Equipment Quote - Top T LLC( 2 unit invoice )" at bounding box center [354, 365] width 147 height 25
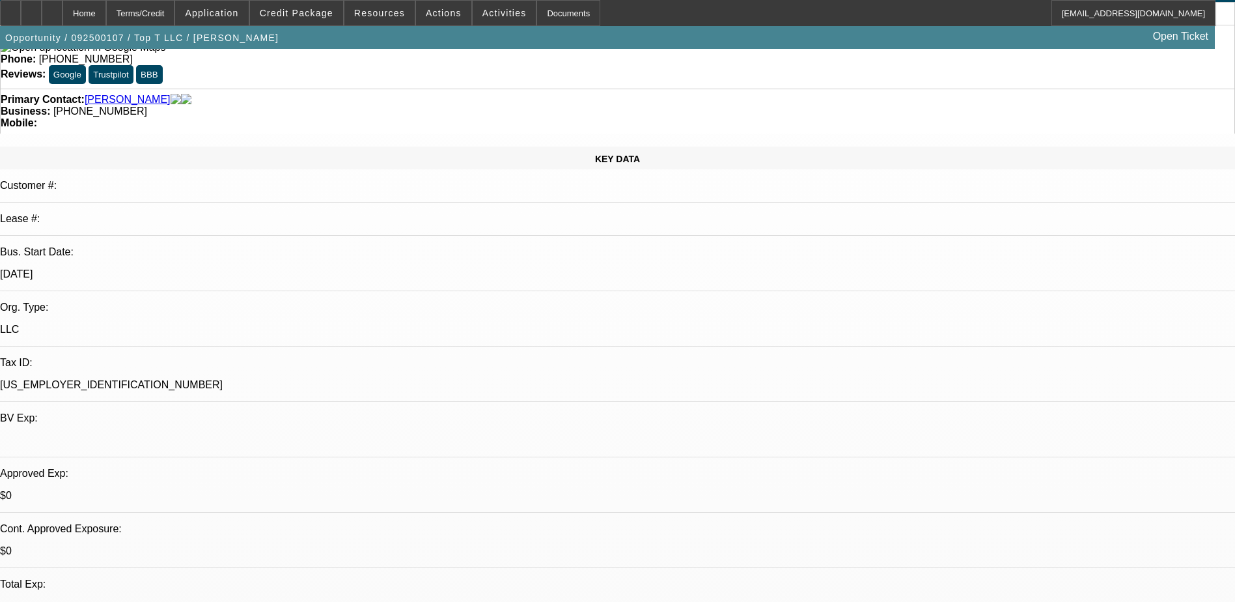
scroll to position [0, 0]
